Goal: Task Accomplishment & Management: Use online tool/utility

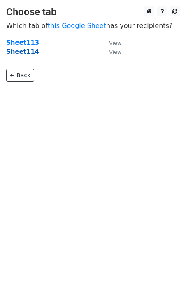
click at [26, 55] on strong "Sheet114" at bounding box center [22, 51] width 33 height 7
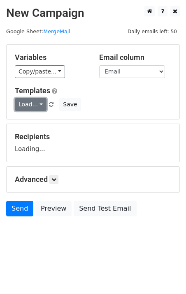
click at [31, 104] on link "Load..." at bounding box center [31, 104] width 32 height 13
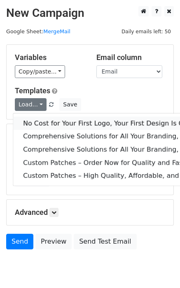
click at [48, 120] on link "No Cost for Your First Logo, Your First Design Is On Us!" at bounding box center [167, 123] width 309 height 13
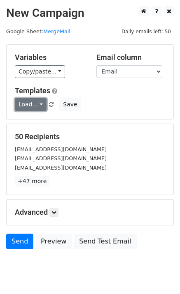
click at [39, 106] on link "Load..." at bounding box center [31, 104] width 32 height 13
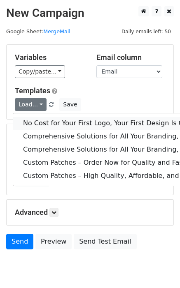
click at [46, 122] on link "No Cost for Your First Logo, Your First Design Is On Us!" at bounding box center [167, 123] width 309 height 13
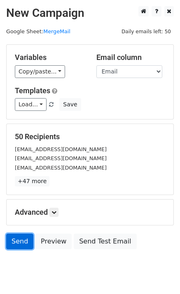
click at [21, 245] on link "Send" at bounding box center [19, 242] width 27 height 16
